Goal: Information Seeking & Learning: Learn about a topic

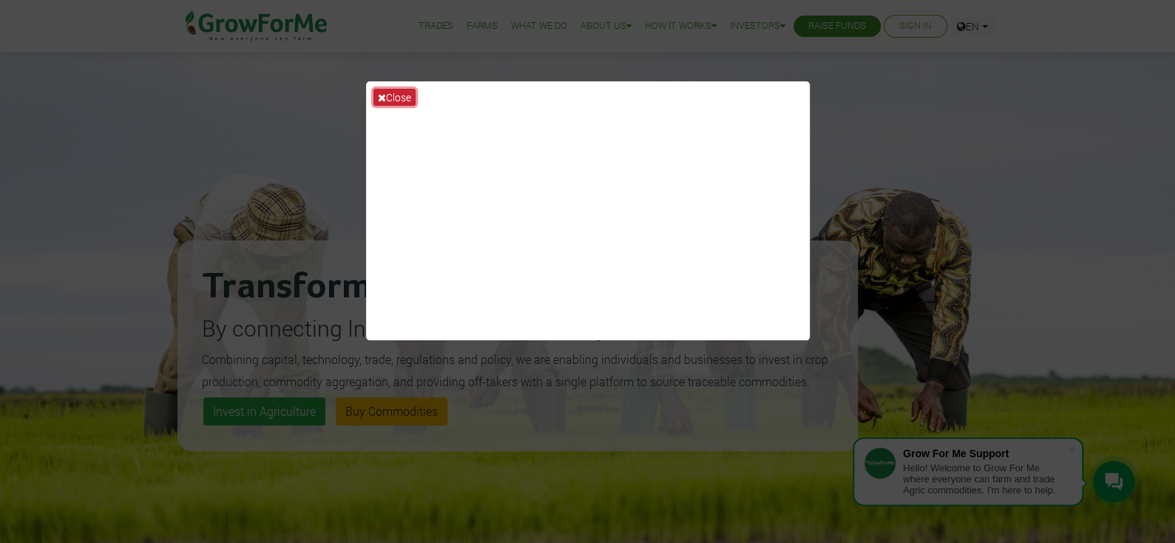
click at [383, 95] on icon at bounding box center [382, 97] width 8 height 10
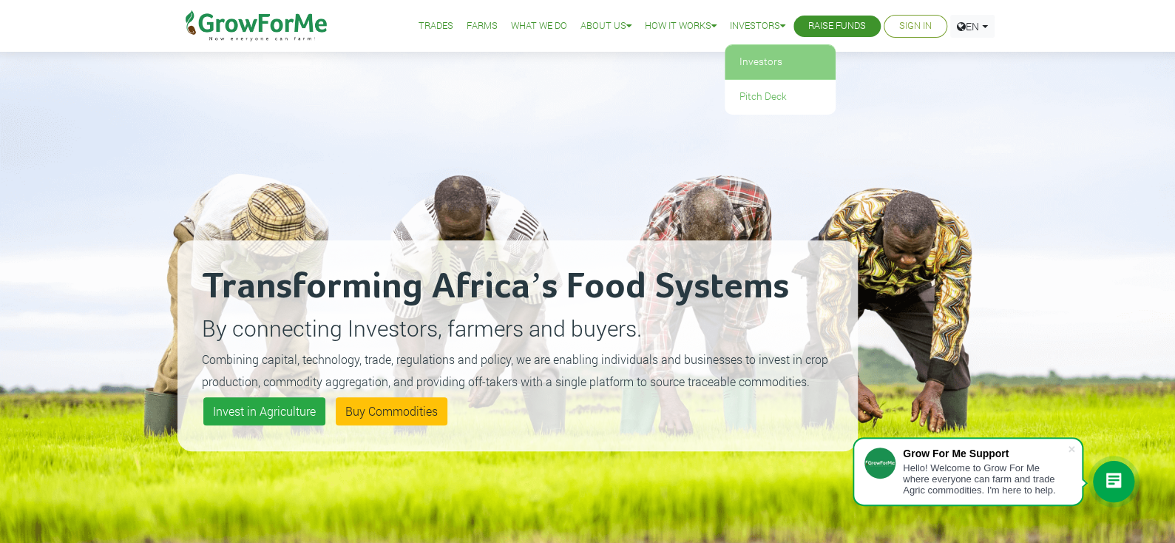
click at [765, 61] on link "Investors" at bounding box center [780, 62] width 111 height 34
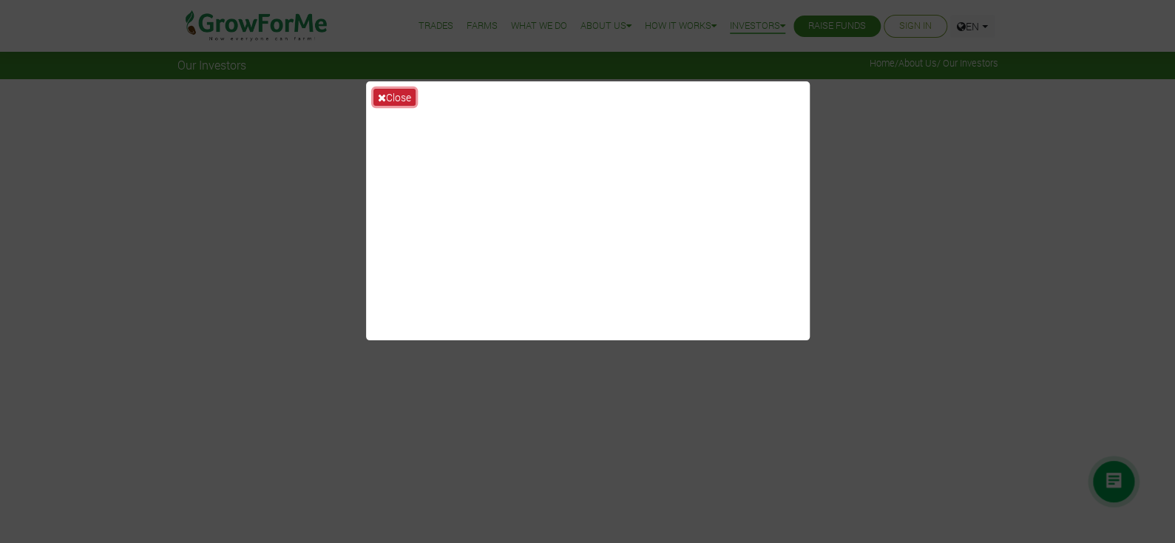
click at [378, 97] on icon at bounding box center [382, 97] width 8 height 10
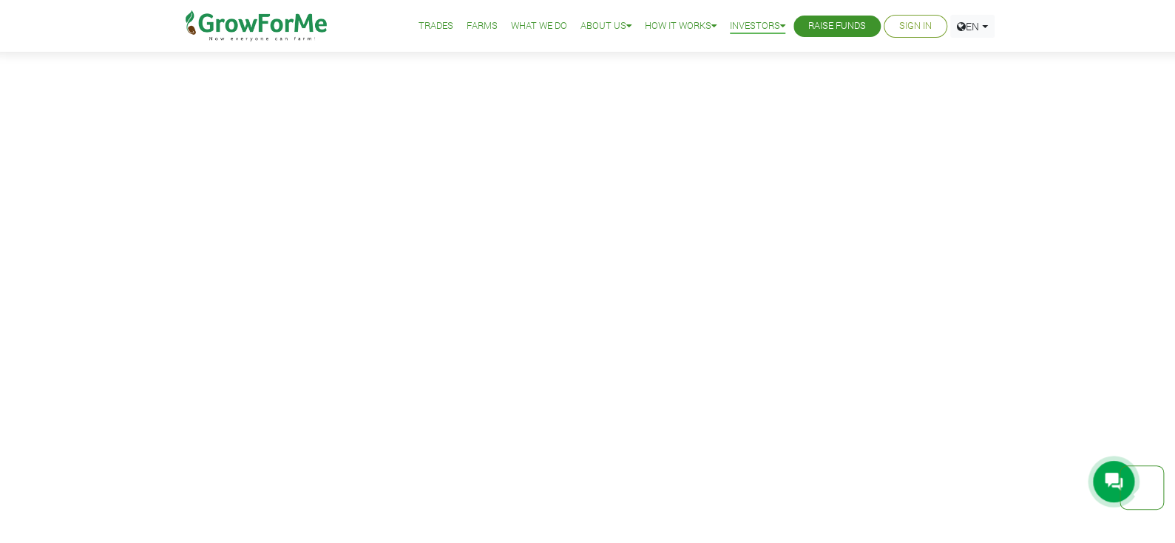
scroll to position [2292, 0]
